Goal: Navigation & Orientation: Find specific page/section

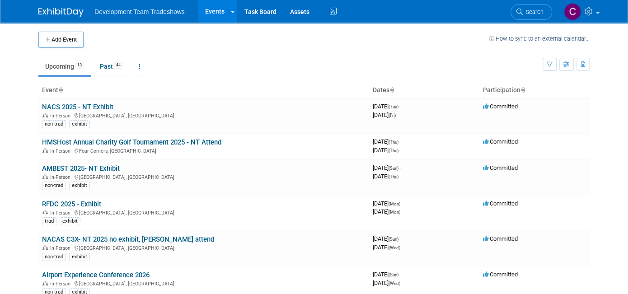
drag, startPoint x: 77, startPoint y: 105, endPoint x: 84, endPoint y: 109, distance: 7.9
click at [77, 105] on link "NACS 2025 - NT Exhibit" at bounding box center [77, 107] width 71 height 8
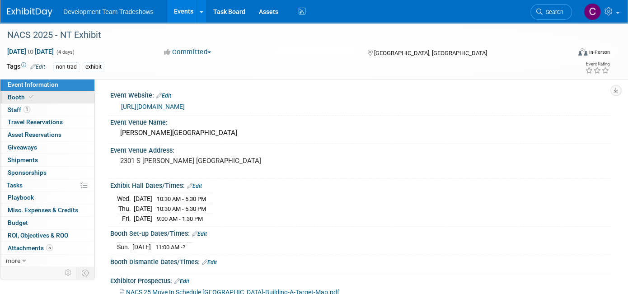
click at [18, 97] on span "Booth" at bounding box center [22, 97] width 28 height 7
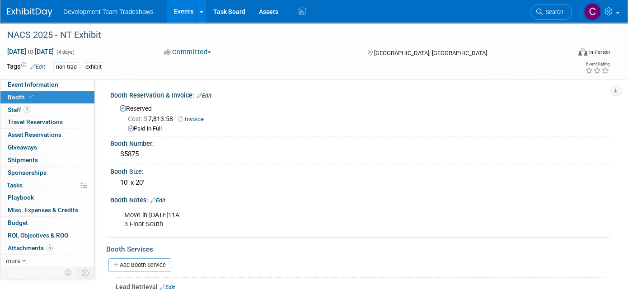
scroll to position [90, 0]
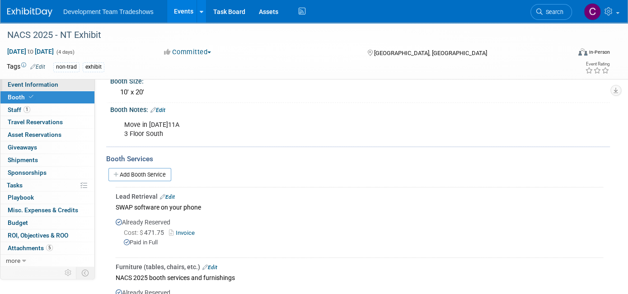
click at [46, 82] on span "Event Information" at bounding box center [33, 84] width 51 height 7
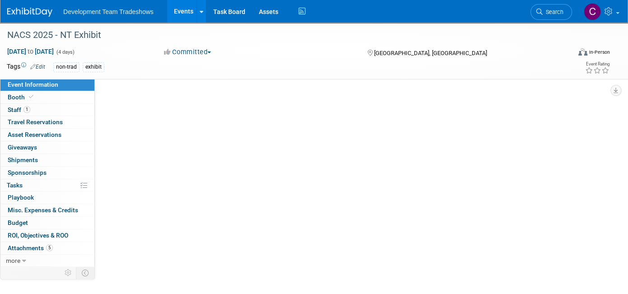
scroll to position [0, 0]
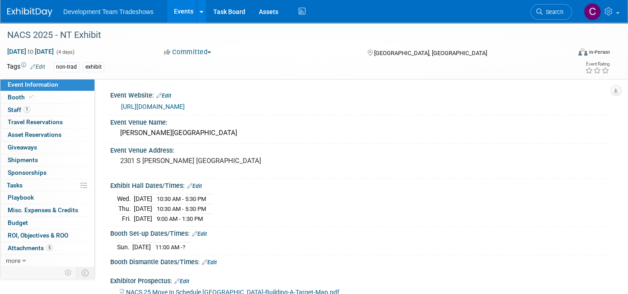
click at [161, 105] on link "[URL][DOMAIN_NAME]" at bounding box center [153, 106] width 64 height 7
